Goal: Task Accomplishment & Management: Manage account settings

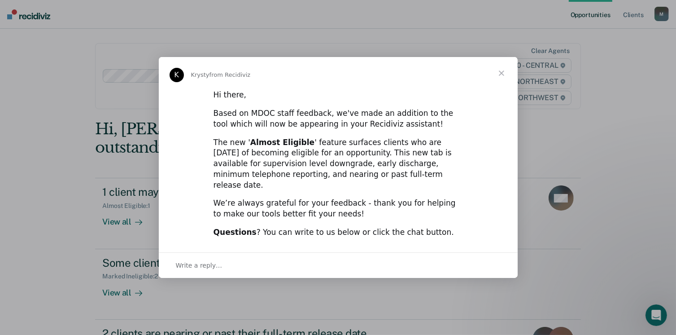
click at [500, 79] on span "Close" at bounding box center [501, 73] width 32 height 32
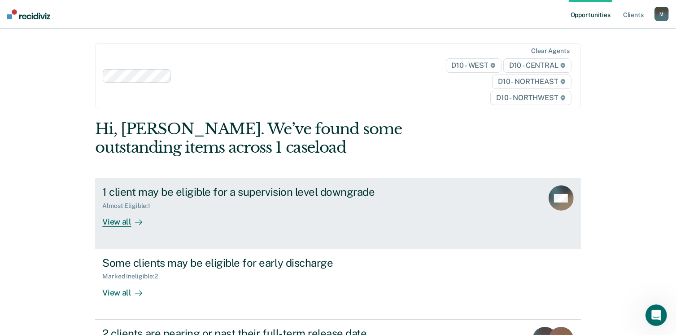
click at [459, 197] on link "1 client may be eligible for a supervision level downgrade Almost Eligible : 1 …" at bounding box center [337, 213] width 485 height 71
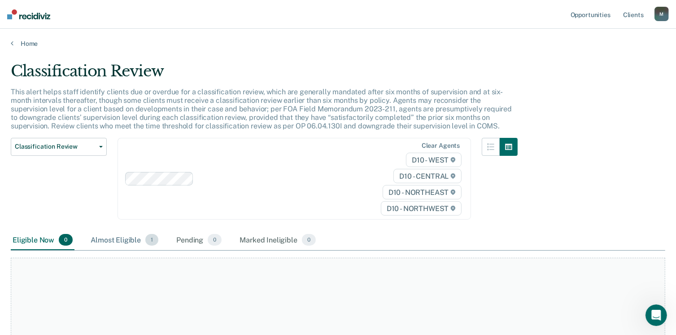
click at [97, 236] on div "Almost Eligible 1" at bounding box center [124, 240] width 71 height 20
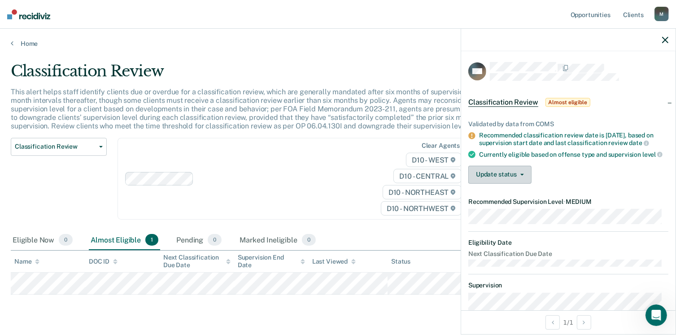
click at [493, 176] on button "Update status" at bounding box center [499, 175] width 63 height 18
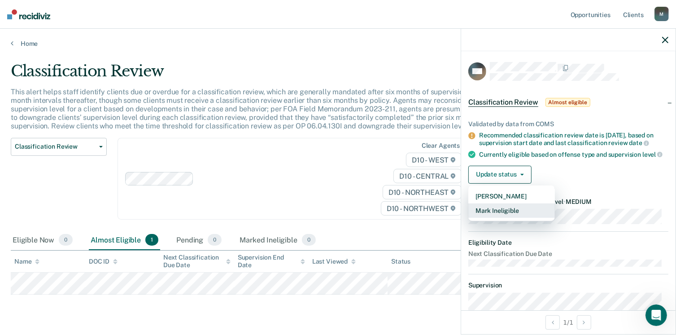
click at [494, 213] on button "Mark Ineligible" at bounding box center [511, 210] width 87 height 14
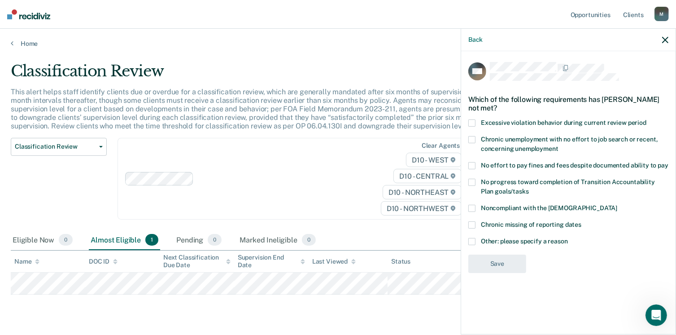
click at [471, 241] on span at bounding box center [471, 241] width 7 height 7
click at [568, 238] on input "Other: please specify a reason" at bounding box center [568, 238] width 0 height 0
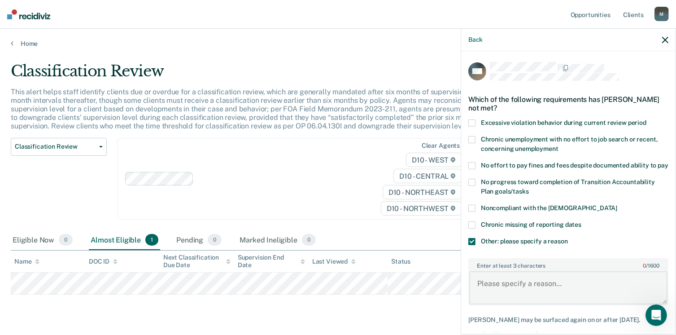
click at [485, 293] on textarea "Enter at least 3 characters 0 / 1600" at bounding box center [568, 287] width 198 height 33
type textarea "sex offfender"
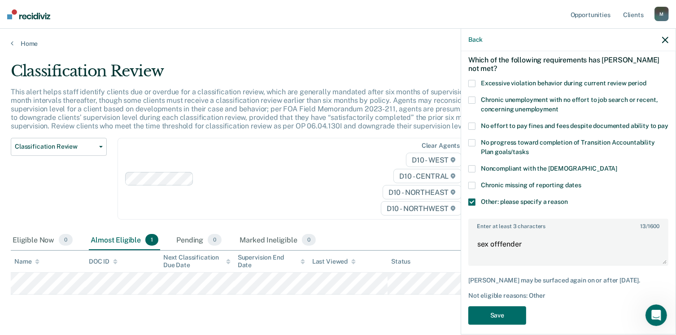
scroll to position [63, 0]
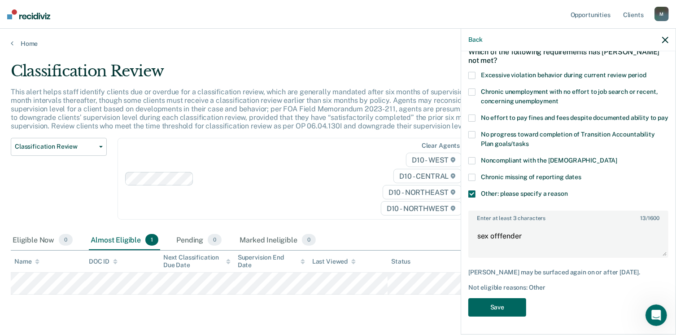
click at [494, 307] on button "Save" at bounding box center [497, 307] width 58 height 18
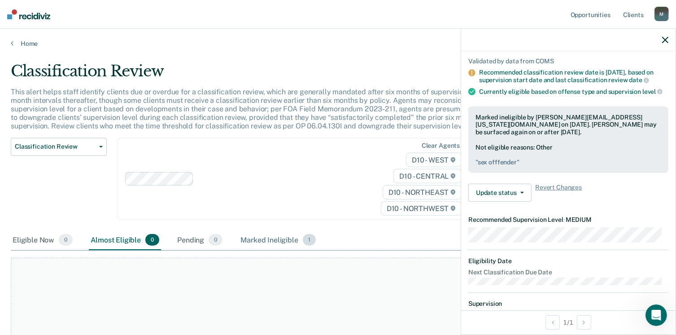
click at [262, 238] on div "Marked Ineligible 1" at bounding box center [278, 240] width 79 height 20
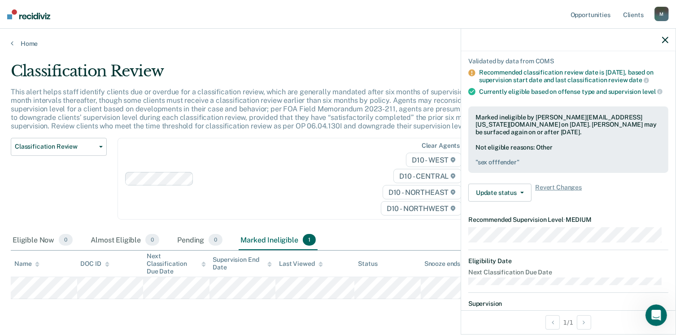
click at [13, 48] on main "Classification Review This alert helps staff identify clients due or overdue fo…" at bounding box center [338, 204] width 676 height 313
click at [11, 44] on icon at bounding box center [12, 42] width 3 height 7
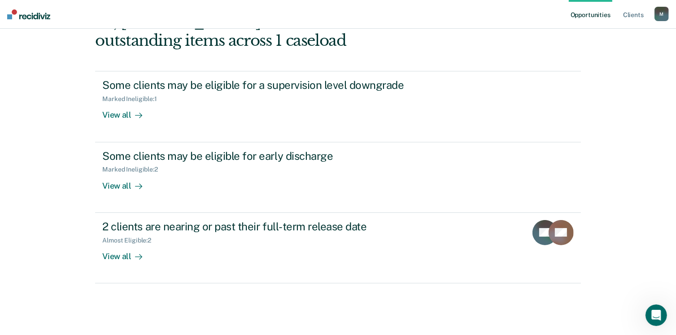
scroll to position [108, 0]
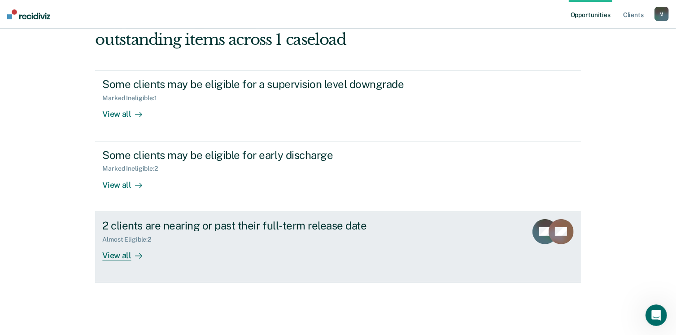
click at [557, 235] on icon at bounding box center [555, 228] width 22 height 31
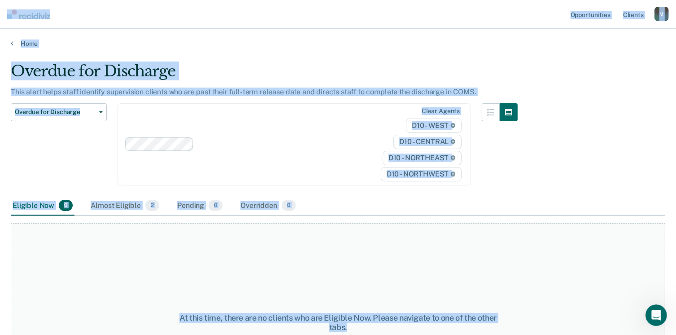
click at [557, 235] on div "Opportunities Client s [PERSON_NAME][EMAIL_ADDRESS][US_STATE][DOMAIN_NAME] M Pr…" at bounding box center [338, 167] width 676 height 335
click at [557, 235] on div "At this time, there are no clients who are Eligible Now. Please navigate to one…" at bounding box center [338, 322] width 655 height 198
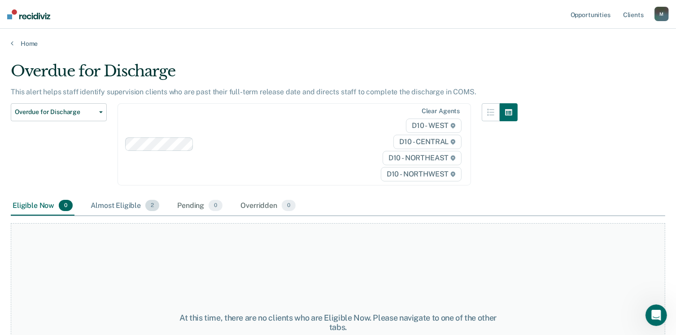
click at [133, 208] on div "Almost Eligible 2" at bounding box center [125, 206] width 72 height 20
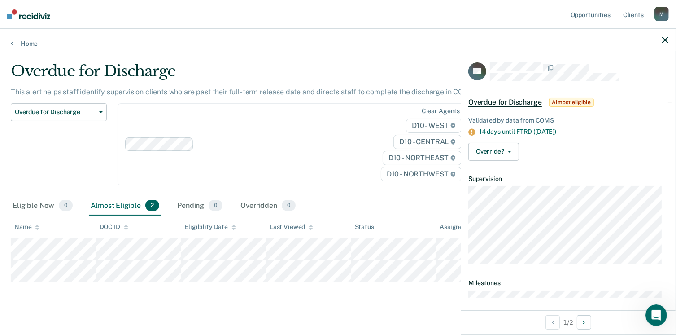
click at [566, 99] on span "Almost eligible" at bounding box center [571, 102] width 45 height 9
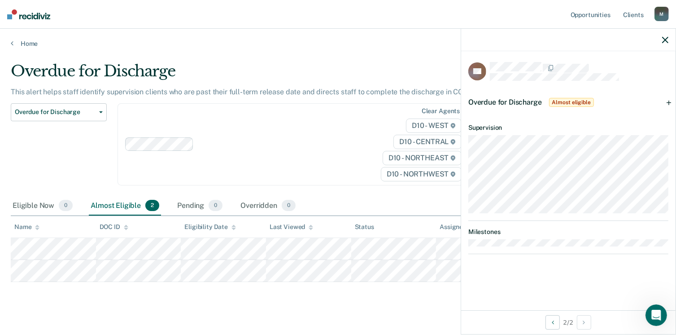
click at [571, 104] on span "Almost eligible" at bounding box center [571, 102] width 45 height 9
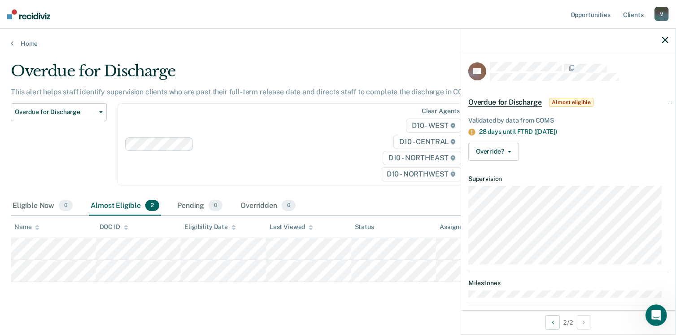
scroll to position [11, 0]
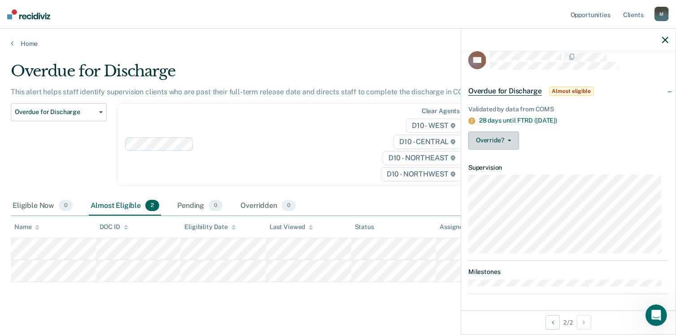
click at [509, 140] on icon "button" at bounding box center [510, 141] width 4 height 2
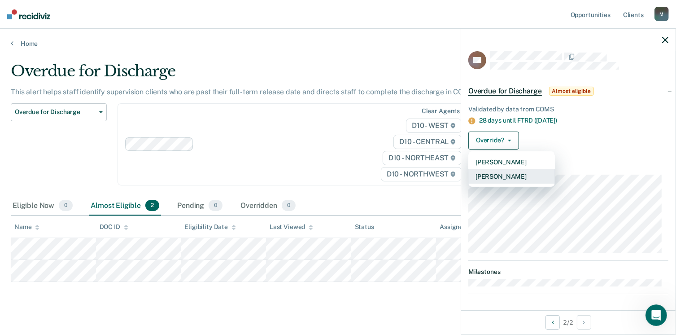
click at [503, 173] on button "[PERSON_NAME]" at bounding box center [511, 176] width 87 height 14
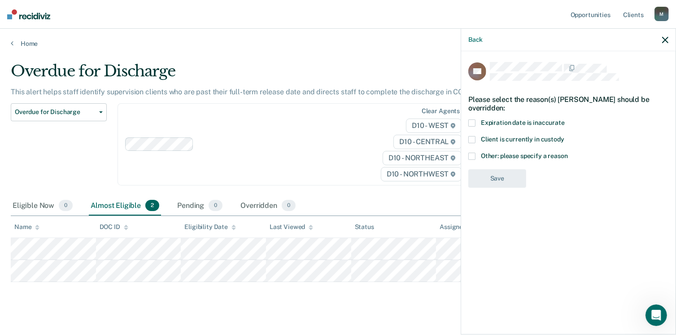
click at [472, 123] on span at bounding box center [471, 122] width 7 height 7
click at [565, 119] on input "Expiration date is inaccurate" at bounding box center [565, 119] width 0 height 0
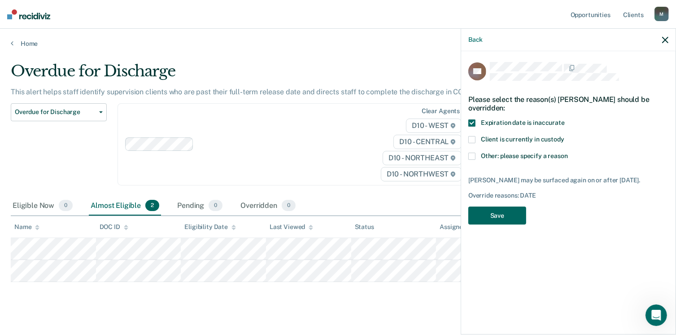
click at [501, 219] on button "Save" at bounding box center [497, 215] width 58 height 18
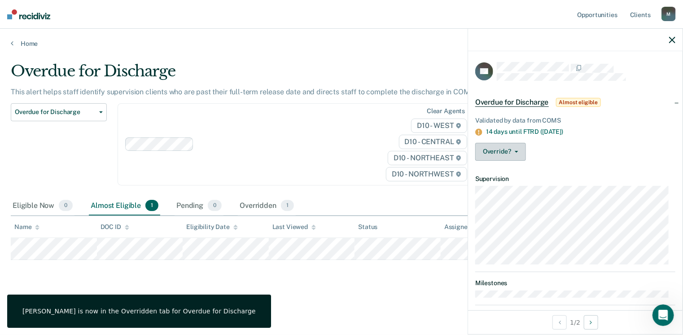
click at [515, 151] on icon "button" at bounding box center [517, 152] width 4 height 2
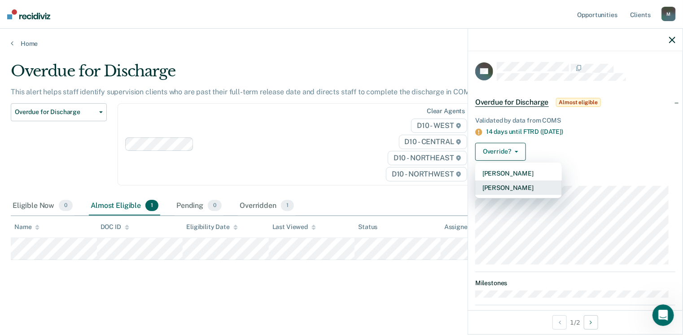
click at [501, 185] on button "[PERSON_NAME]" at bounding box center [518, 187] width 87 height 14
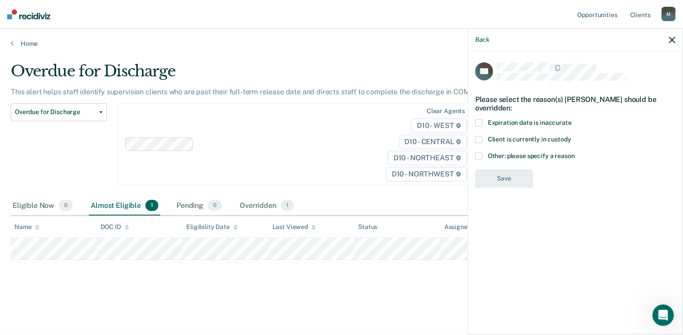
click at [481, 156] on span at bounding box center [478, 156] width 7 height 7
click at [575, 153] on input "Other: please specify a reason" at bounding box center [575, 153] width 0 height 0
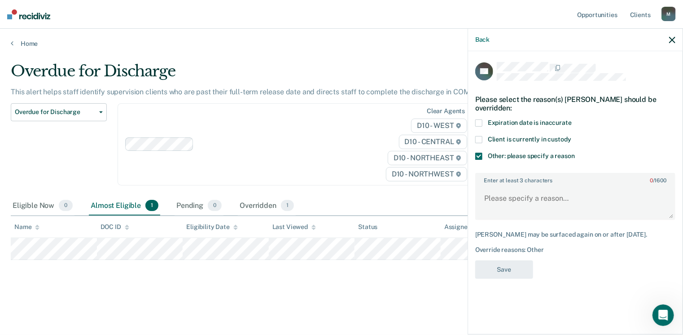
click at [478, 123] on span at bounding box center [478, 122] width 7 height 7
click at [572, 119] on input "Expiration date is inaccurate" at bounding box center [572, 119] width 0 height 0
click at [479, 157] on span at bounding box center [478, 156] width 7 height 7
click at [575, 153] on input "Other: please specify a reason" at bounding box center [575, 153] width 0 height 0
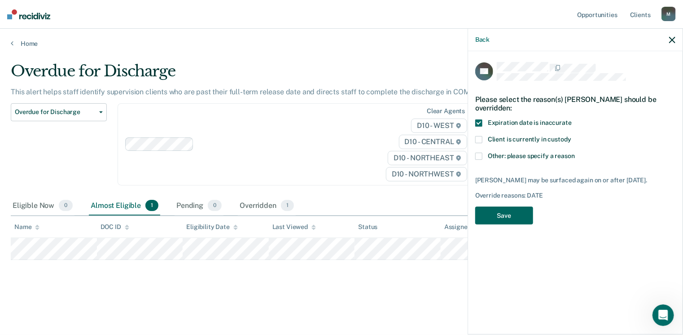
click at [516, 211] on button "Save" at bounding box center [504, 215] width 58 height 18
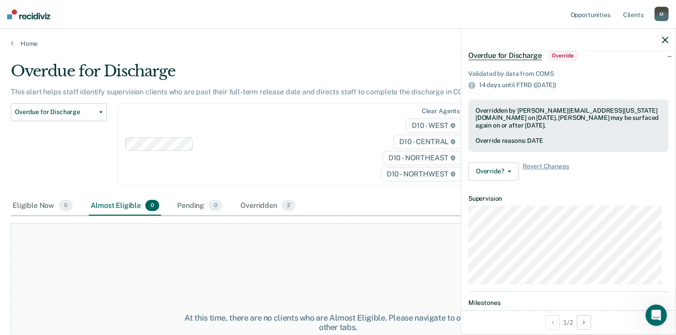
scroll to position [54, 0]
